Goal: Task Accomplishment & Management: Manage account settings

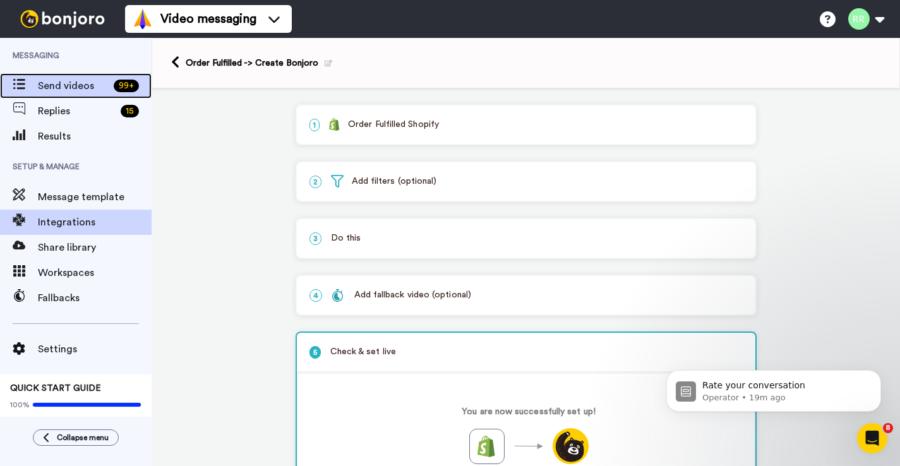
click at [76, 95] on div "Send videos 99 +" at bounding box center [76, 85] width 152 height 25
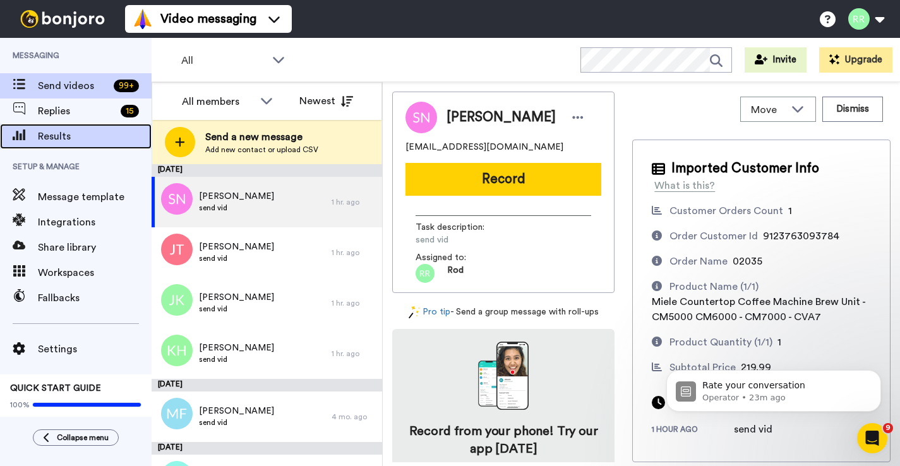
click at [92, 145] on div "Results" at bounding box center [76, 136] width 152 height 25
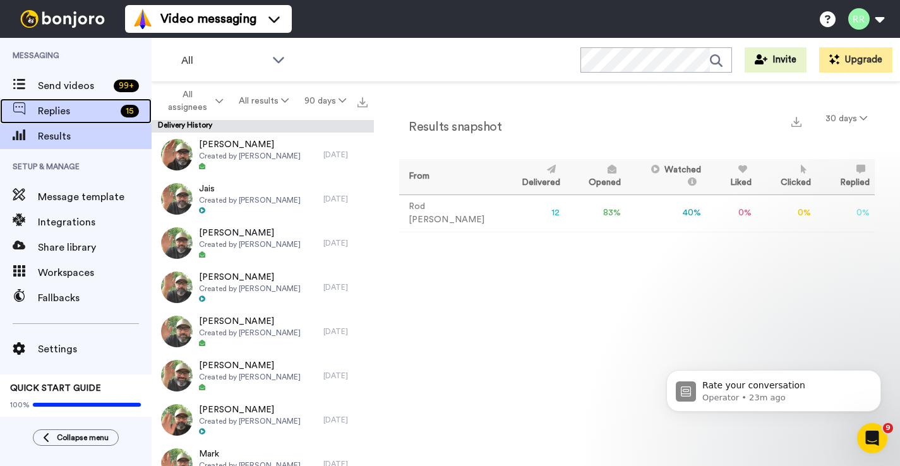
click at [93, 113] on span "Replies" at bounding box center [77, 111] width 78 height 15
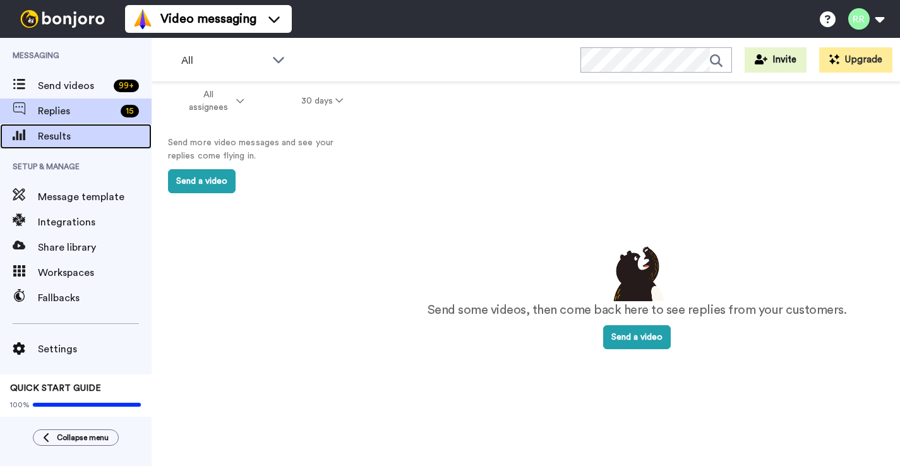
click at [83, 143] on span "Results" at bounding box center [95, 136] width 114 height 15
